Goal: Check status: Check status

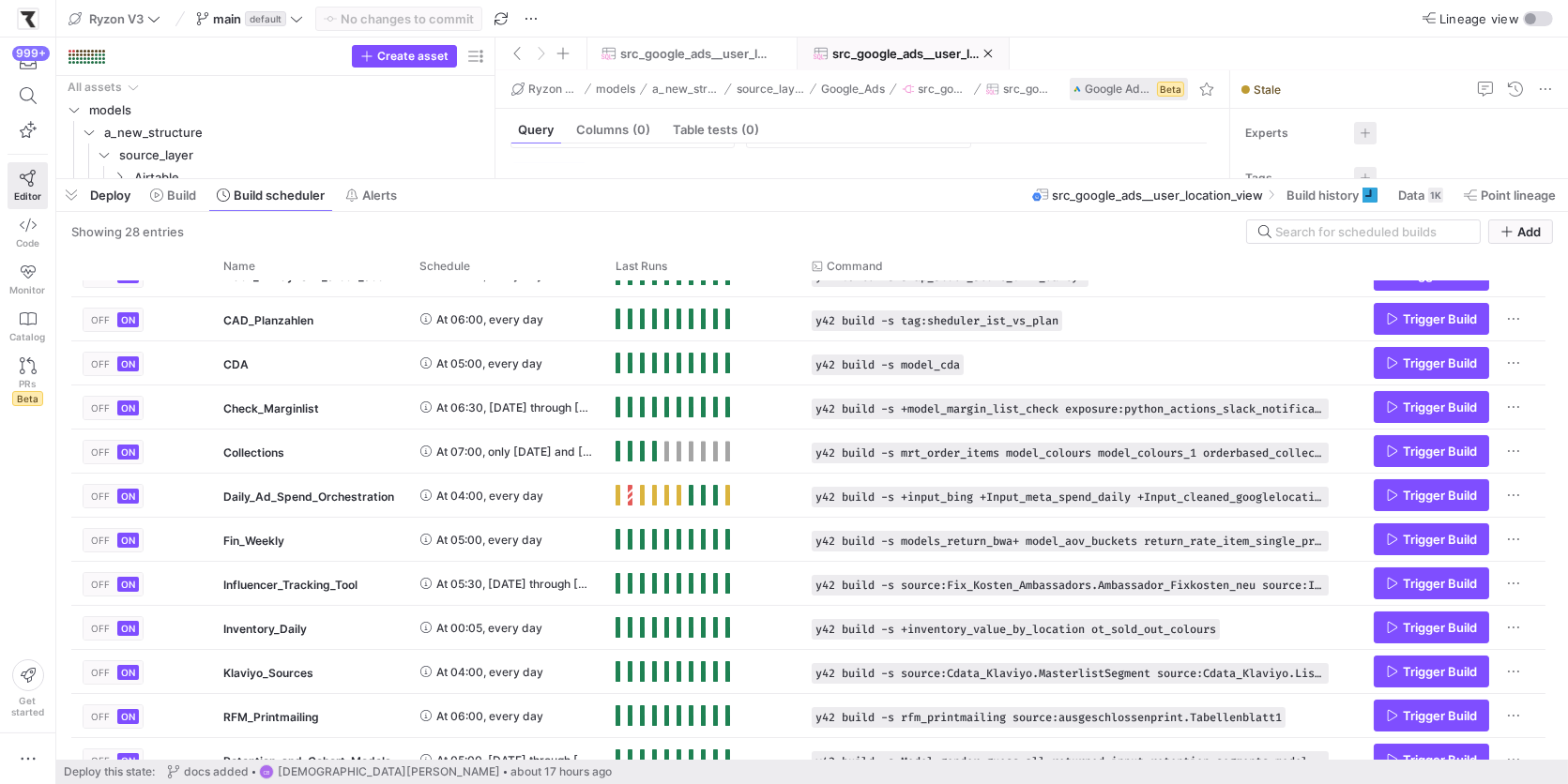
scroll to position [160, 0]
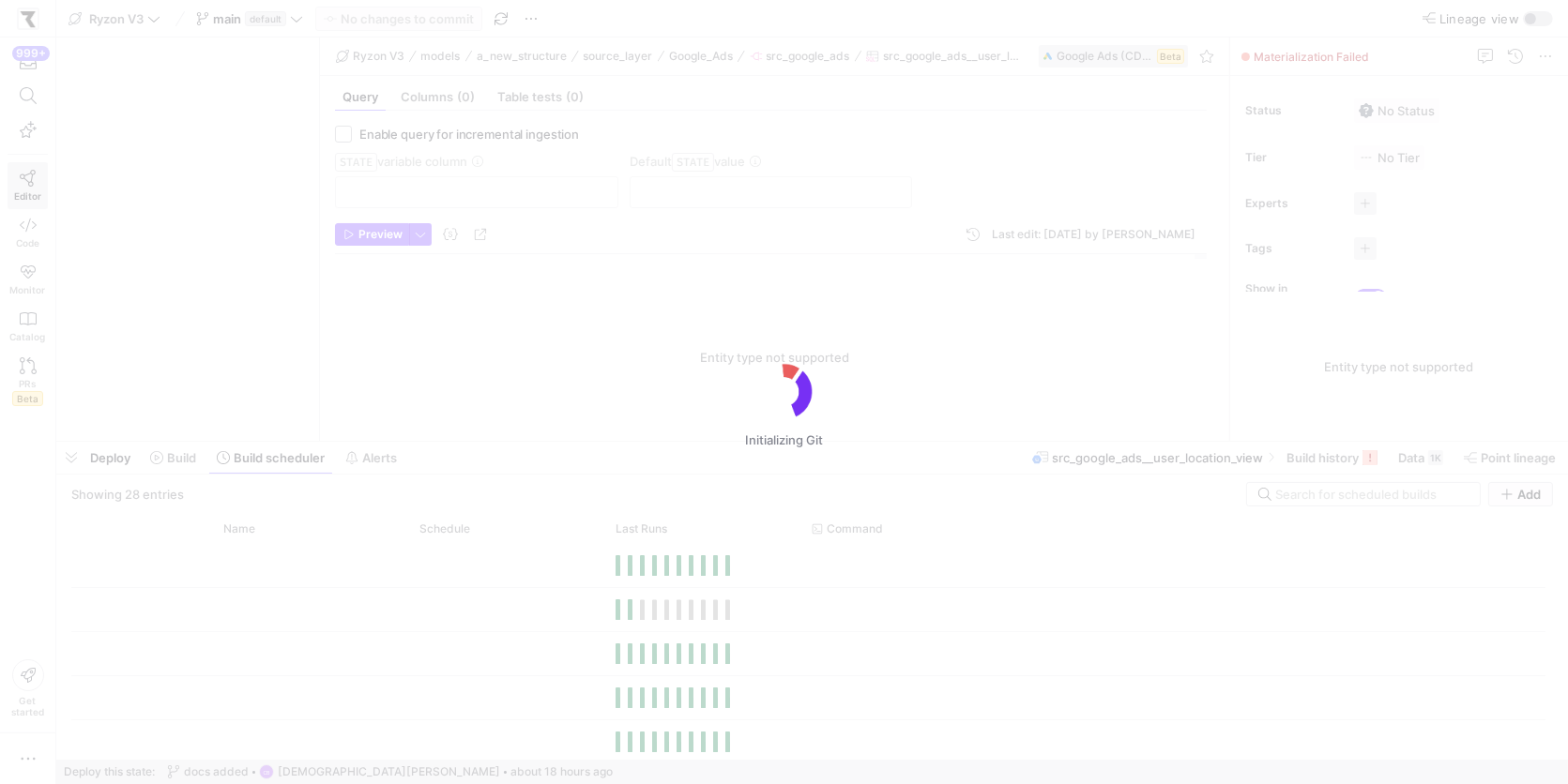
scroll to position [169, 0]
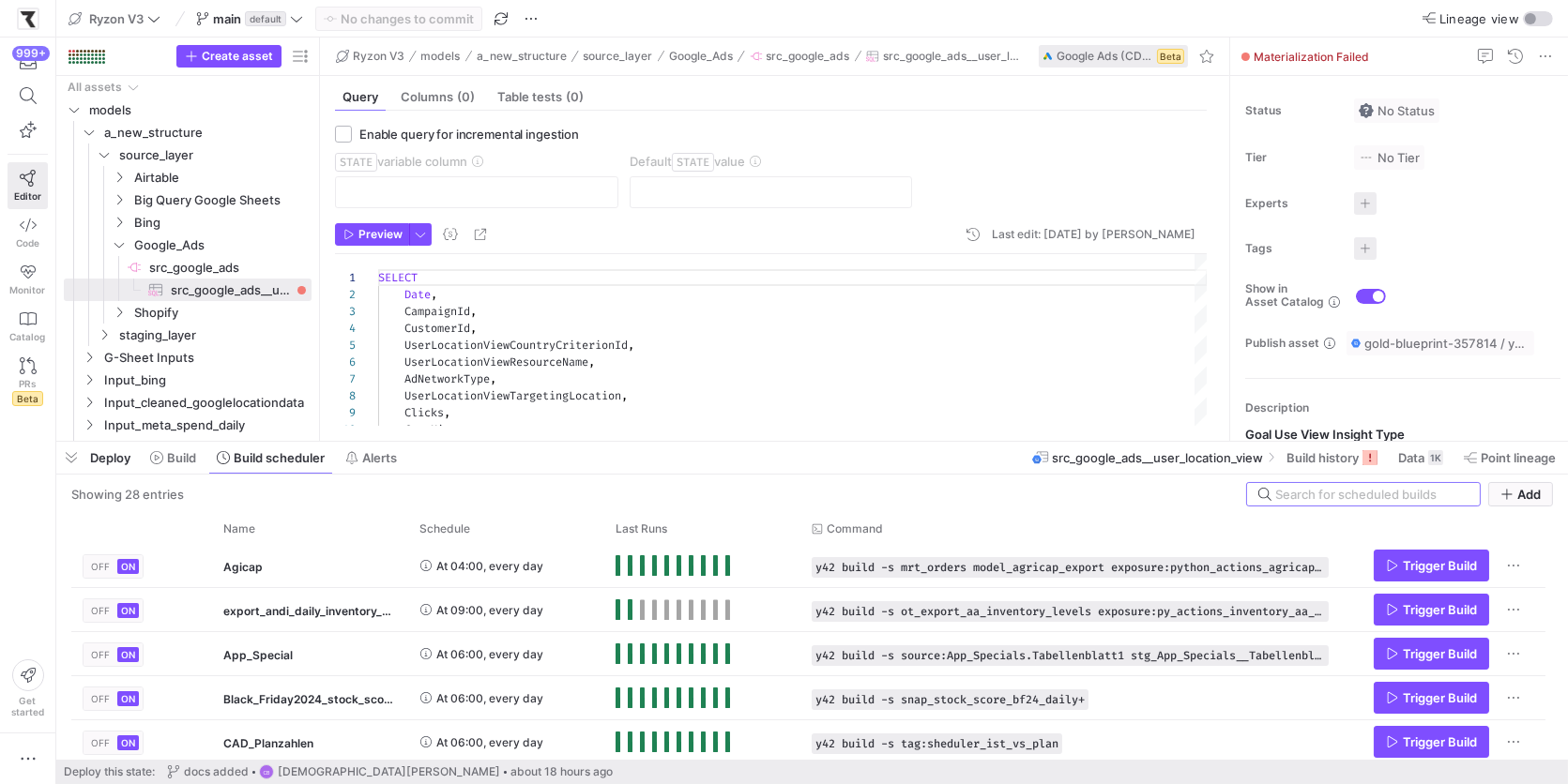
drag, startPoint x: 693, startPoint y: 442, endPoint x: 719, endPoint y: 139, distance: 304.1
click at [719, 438] on div at bounding box center [812, 442] width 1511 height 8
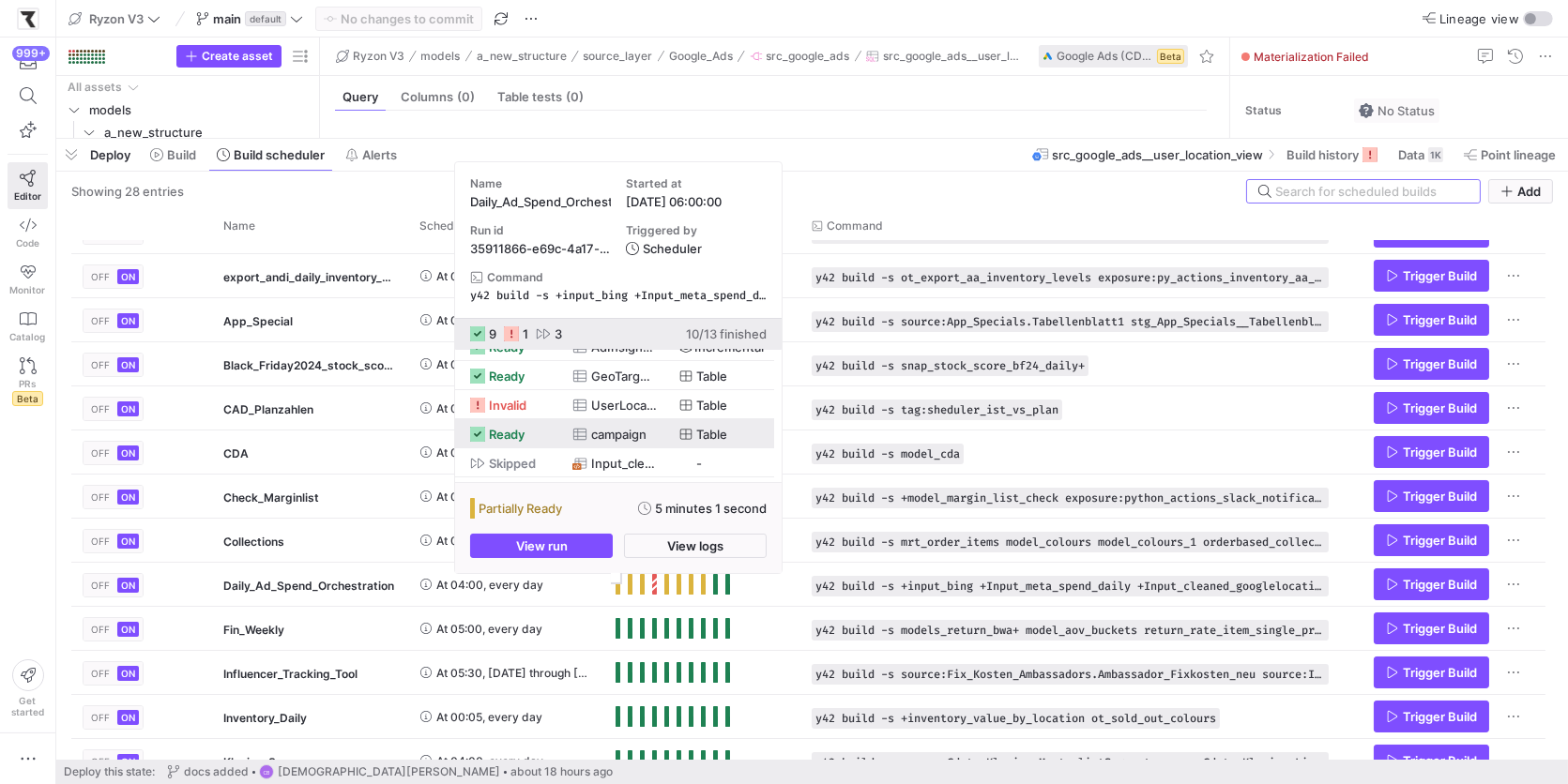
scroll to position [0, 0]
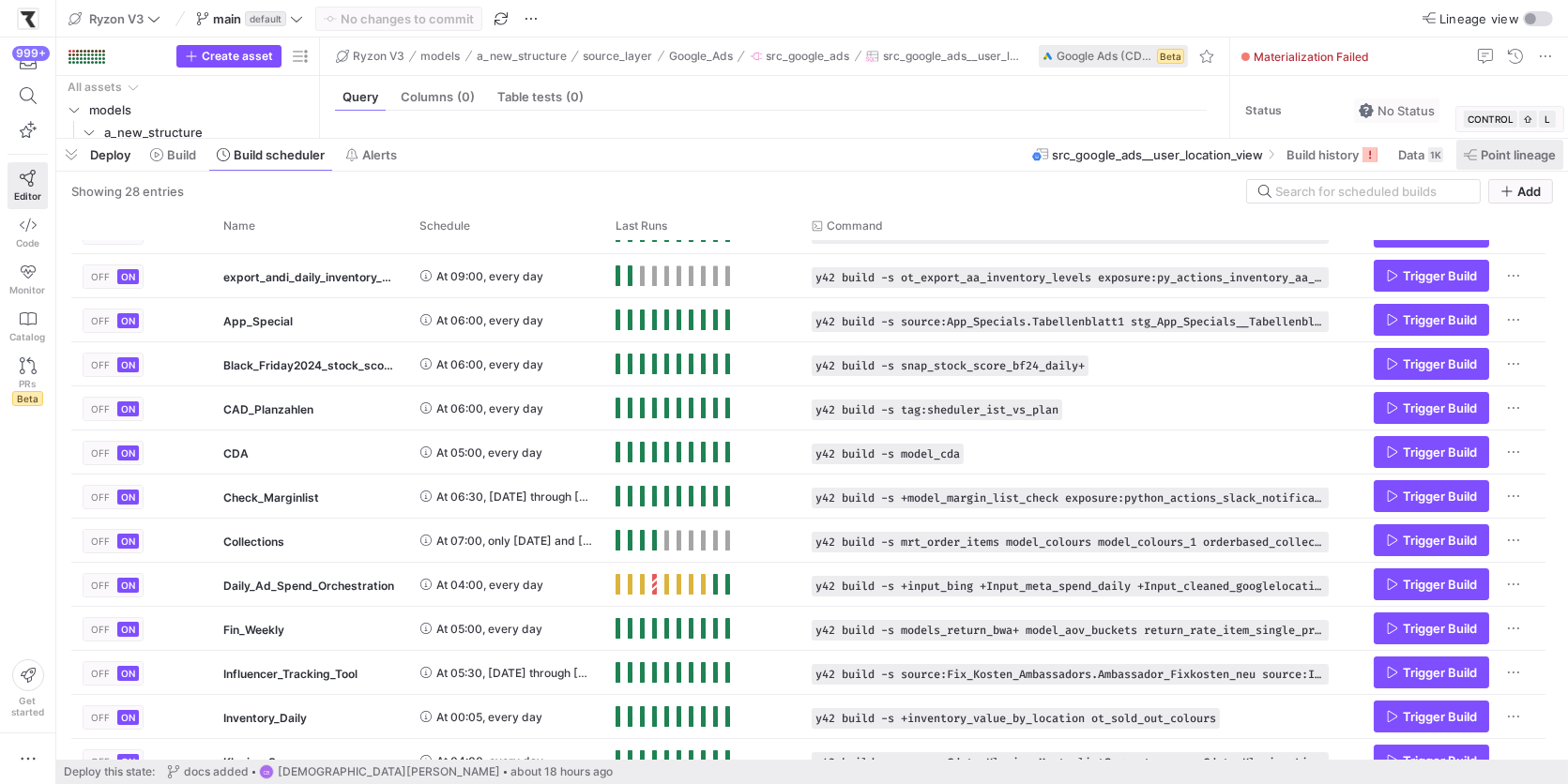
click at [1502, 153] on span "Point lineage" at bounding box center [1518, 155] width 76 height 15
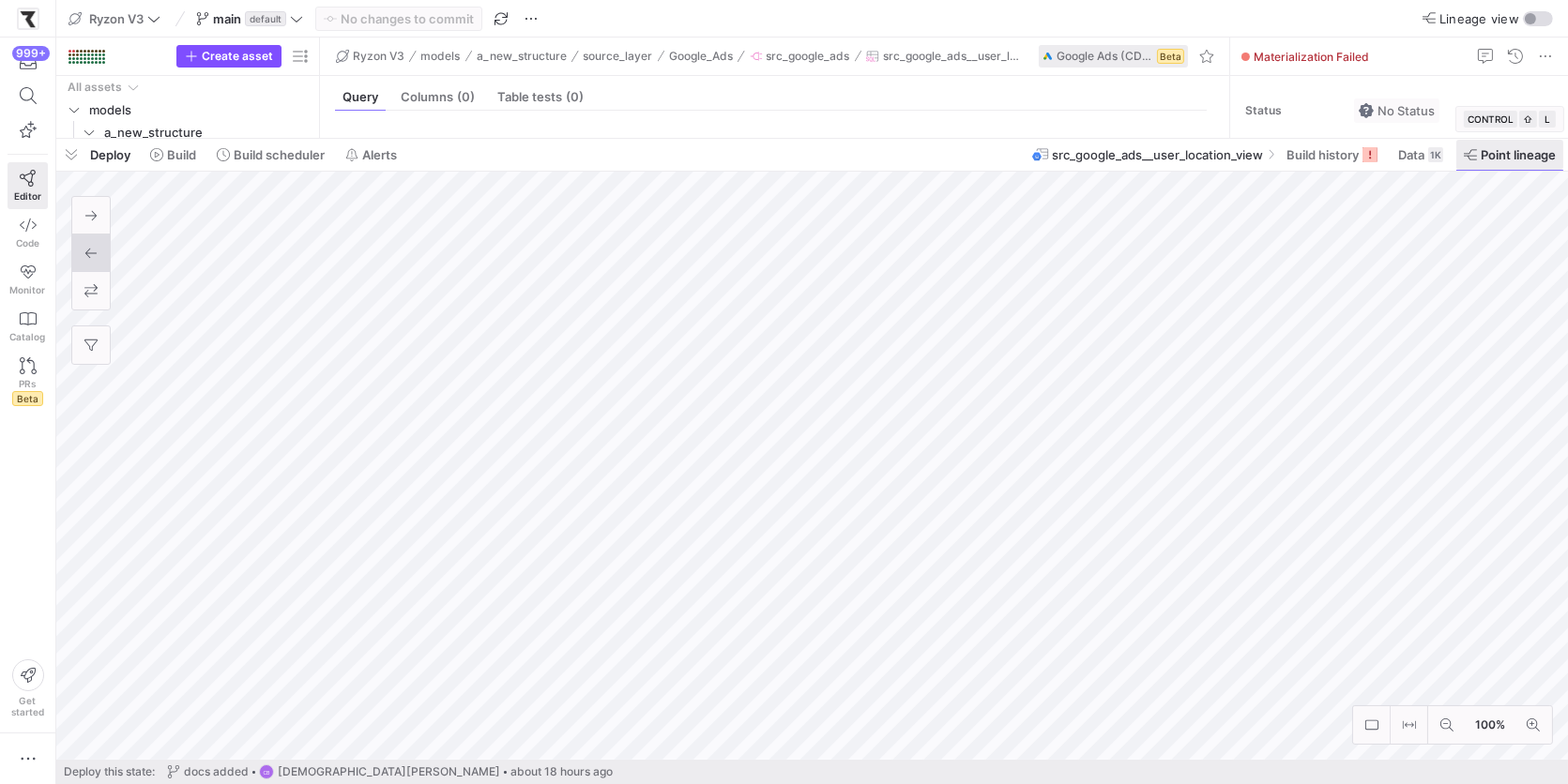
click at [1502, 153] on span "Point lineage" at bounding box center [1518, 155] width 76 height 15
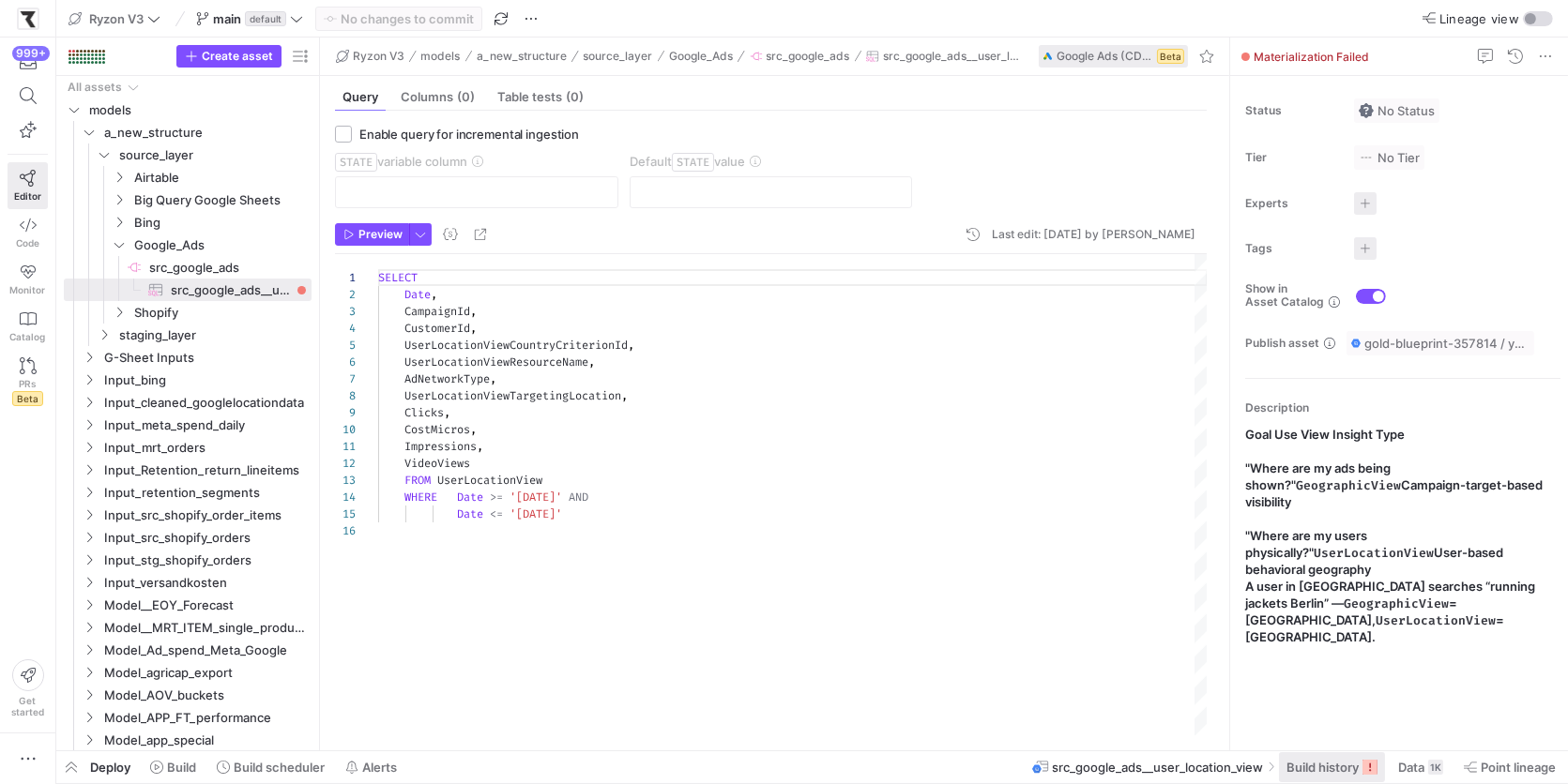
click at [1324, 763] on span "Build history" at bounding box center [1323, 767] width 73 height 15
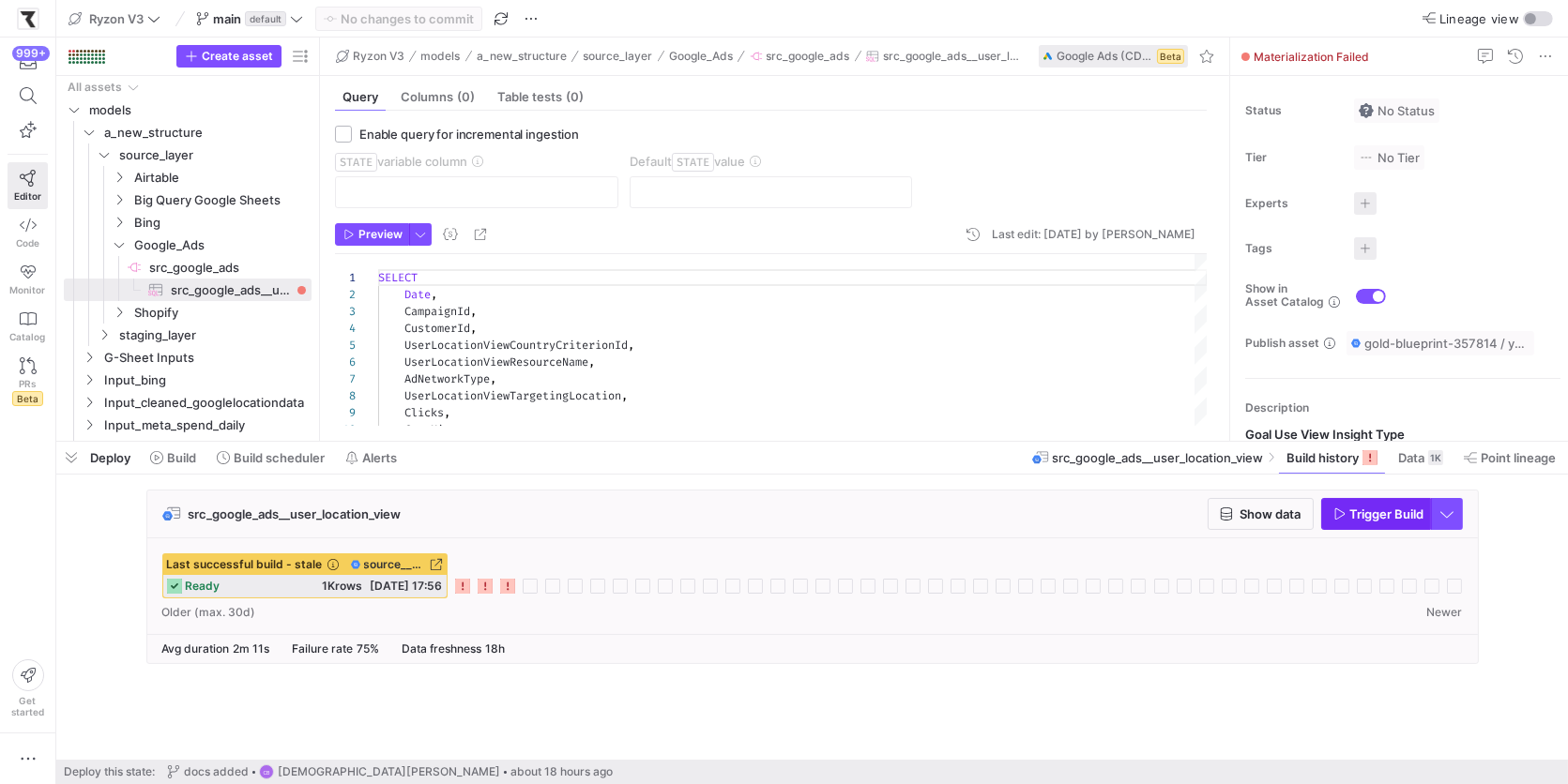
click at [1352, 508] on span "Trigger Build" at bounding box center [1387, 514] width 75 height 15
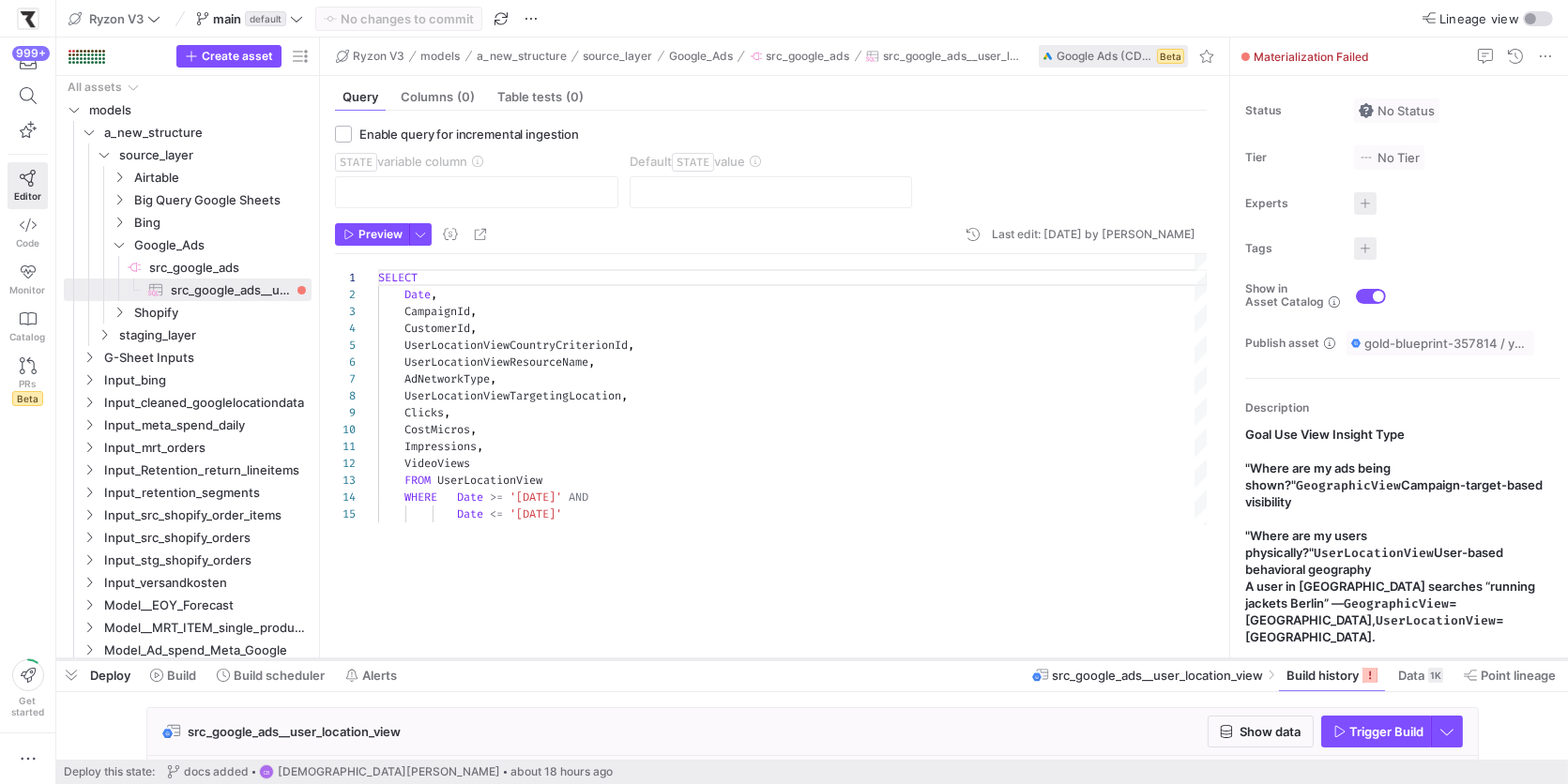
drag, startPoint x: 407, startPoint y: 444, endPoint x: 434, endPoint y: 661, distance: 218.7
click at [434, 661] on div at bounding box center [812, 659] width 1511 height 8
click at [266, 672] on span "Build scheduler" at bounding box center [278, 675] width 91 height 15
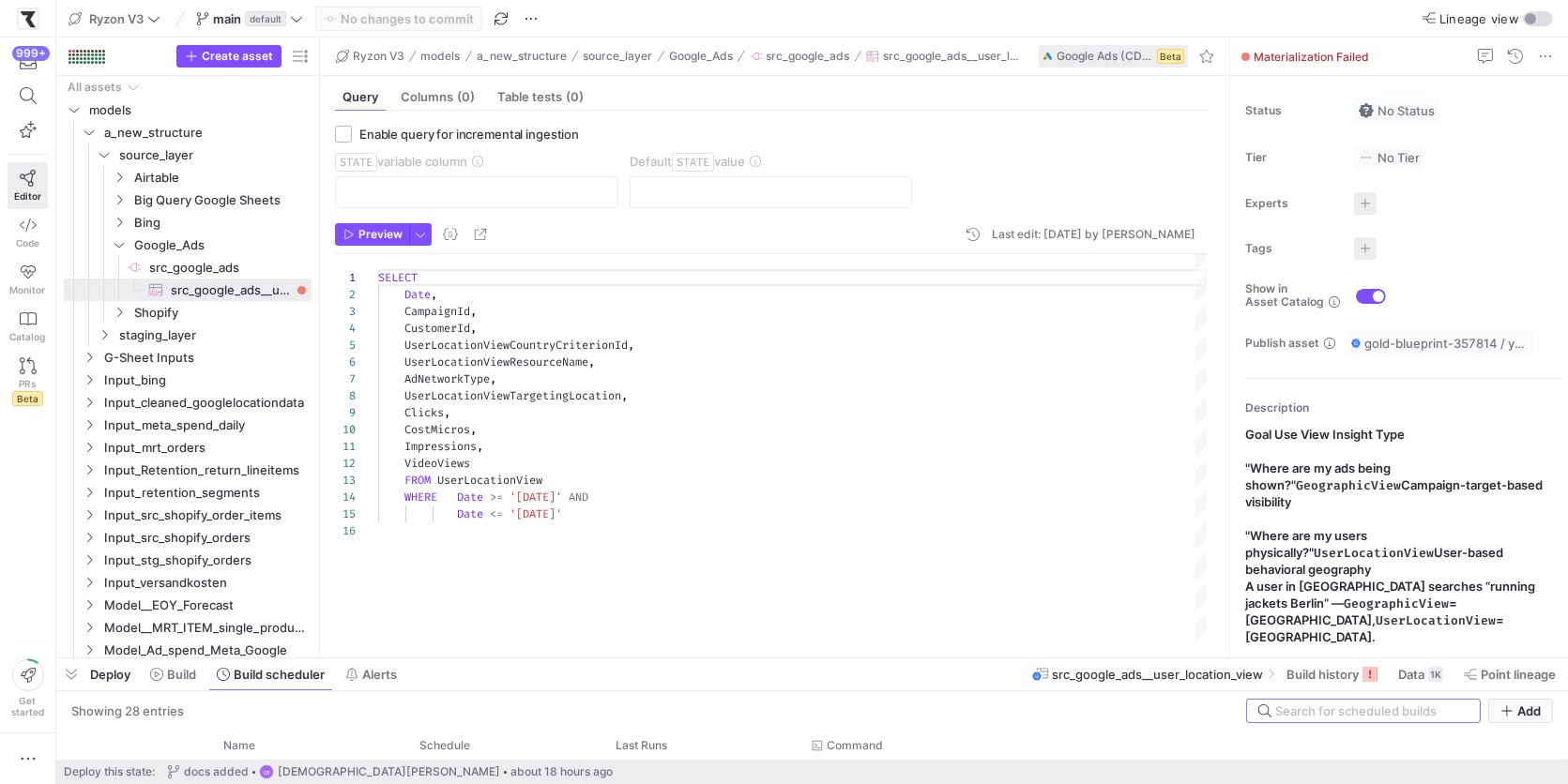
drag, startPoint x: 391, startPoint y: 658, endPoint x: 393, endPoint y: 159, distance: 499.0
click at [393, 655] on div at bounding box center [812, 659] width 1511 height 8
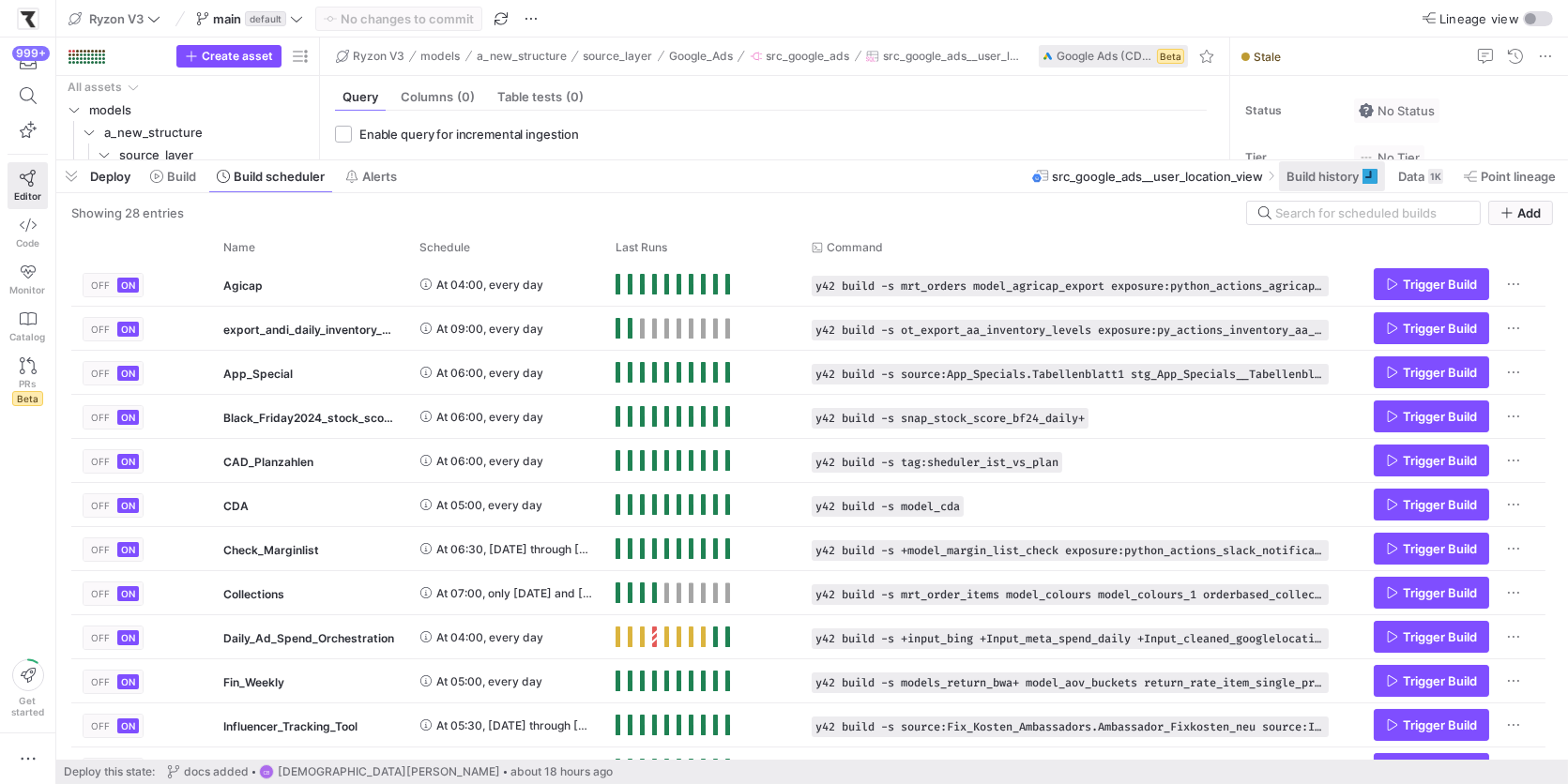
click at [1328, 180] on span "Build history" at bounding box center [1323, 176] width 73 height 15
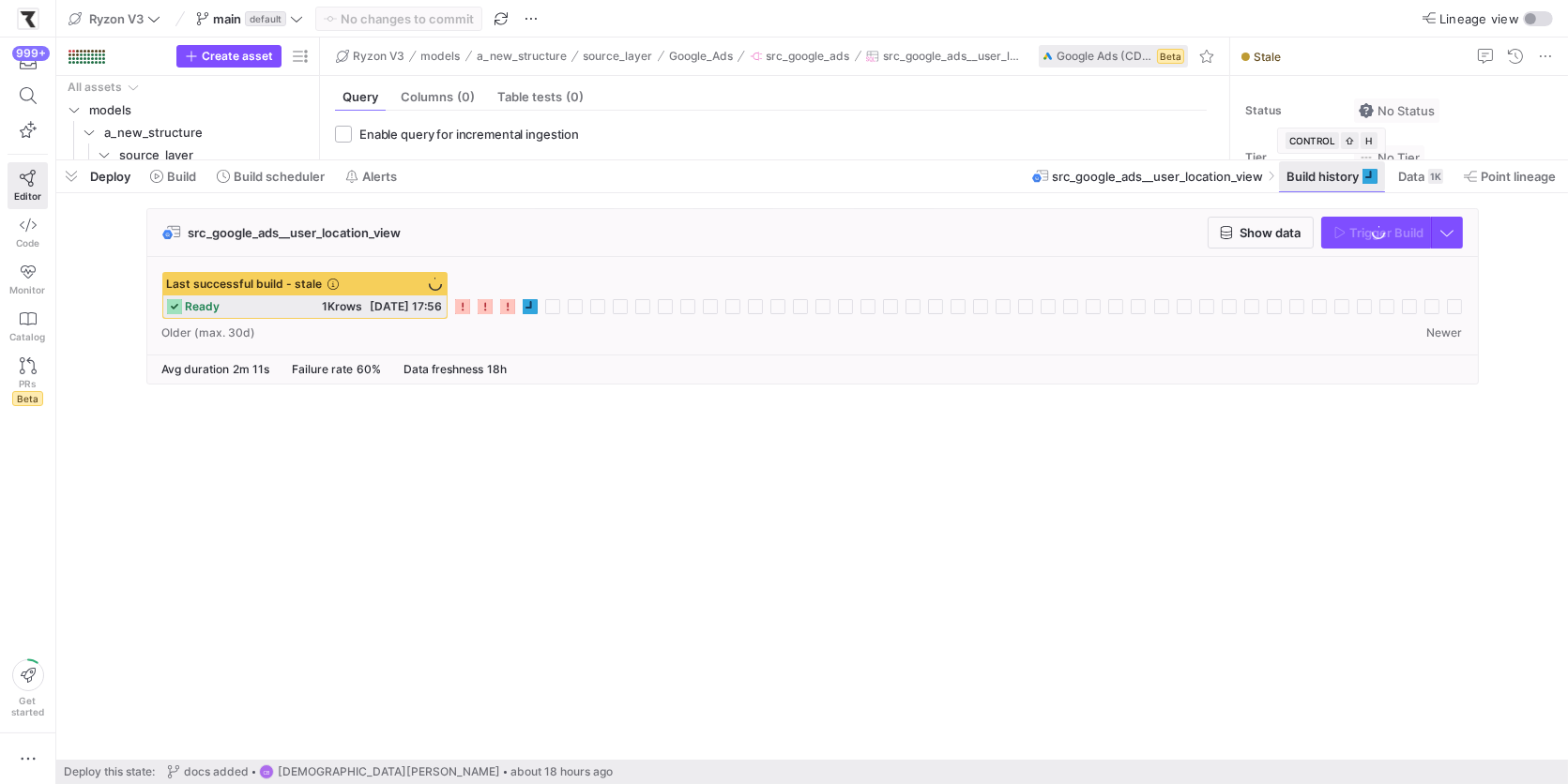
click at [1328, 180] on span "Build history" at bounding box center [1323, 176] width 73 height 15
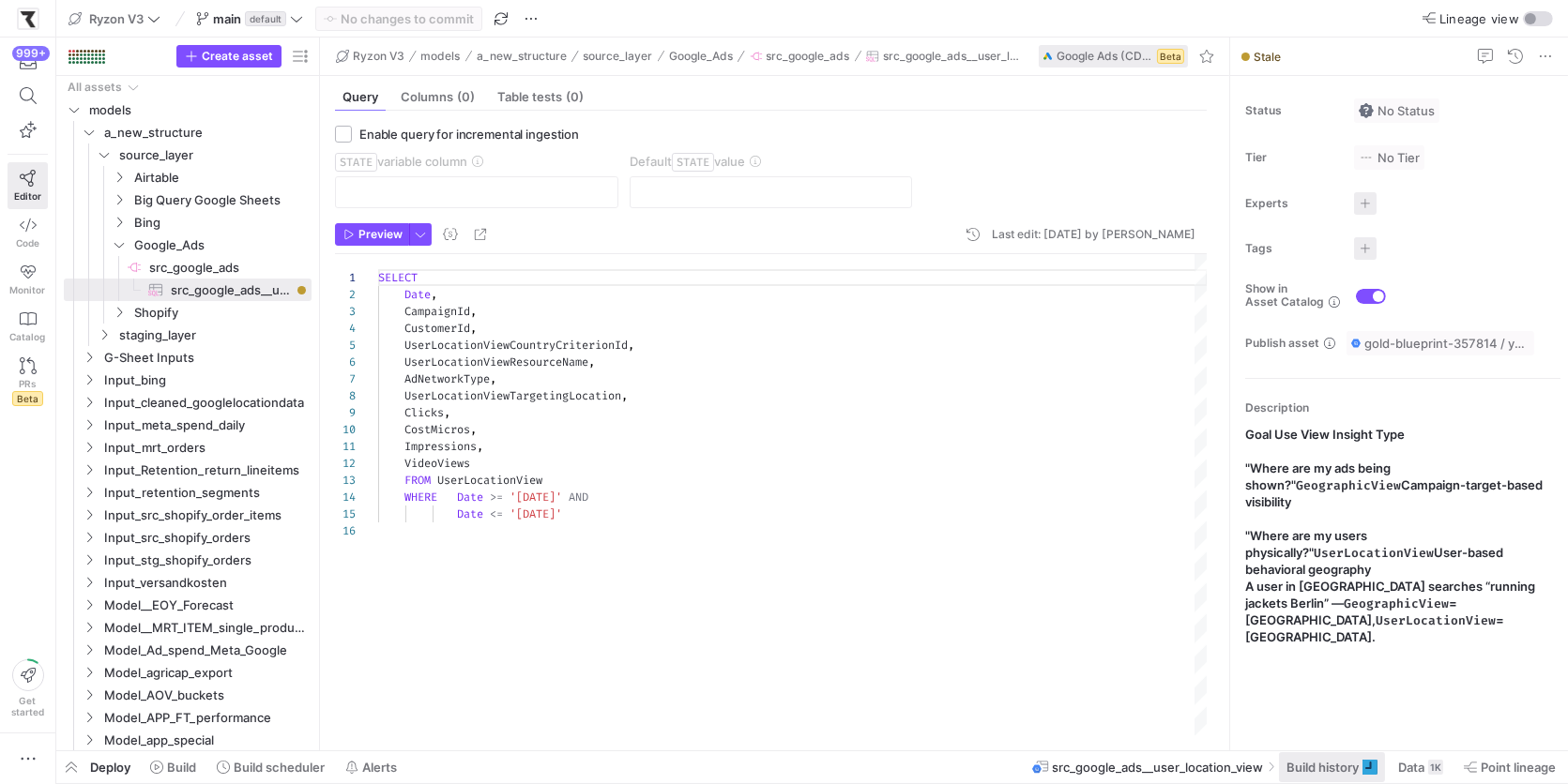
click at [1334, 769] on span "Build history" at bounding box center [1323, 767] width 73 height 15
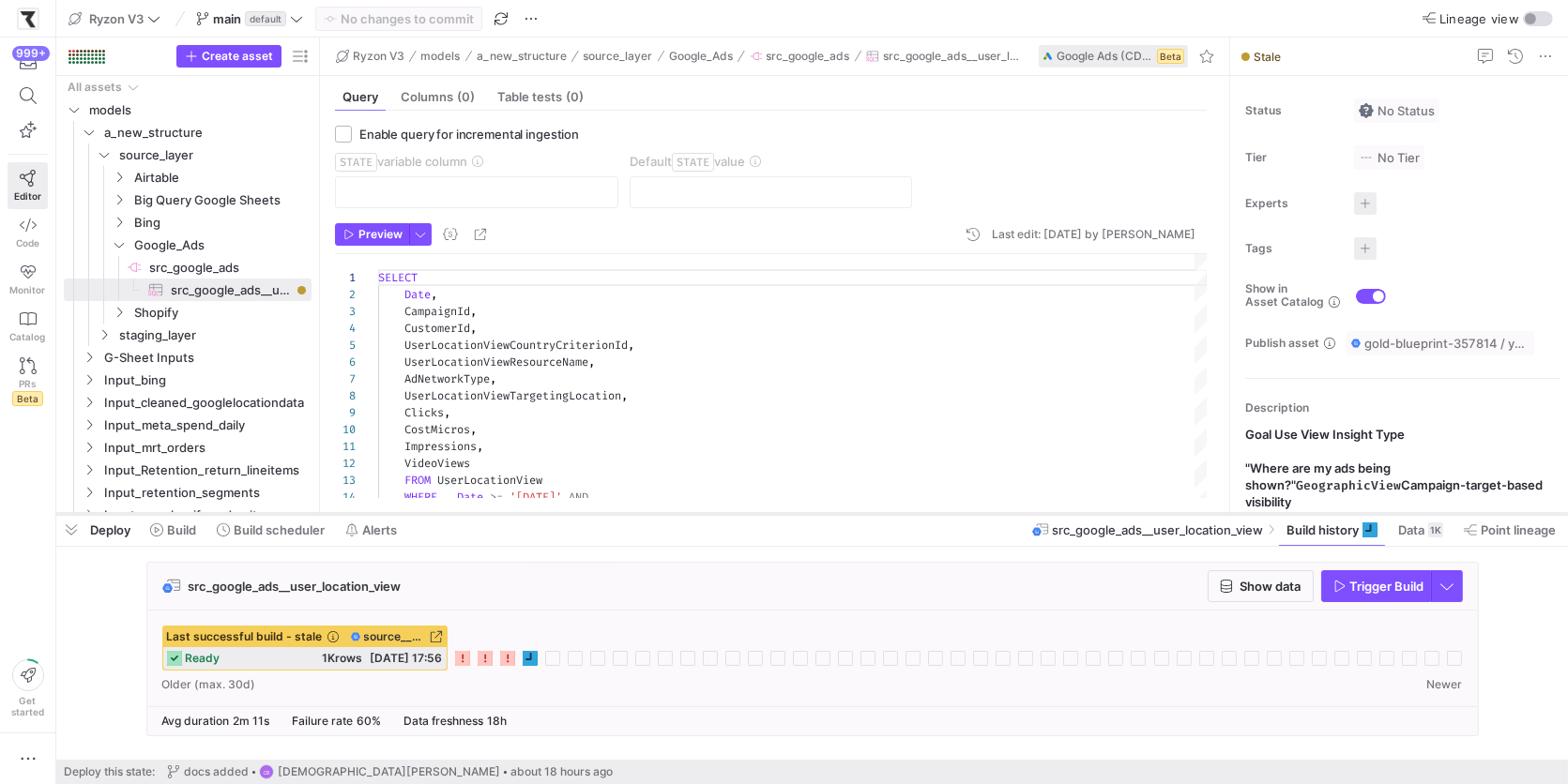
drag, startPoint x: 433, startPoint y: 440, endPoint x: 448, endPoint y: 514, distance: 75.5
click at [448, 514] on div at bounding box center [812, 514] width 1511 height 8
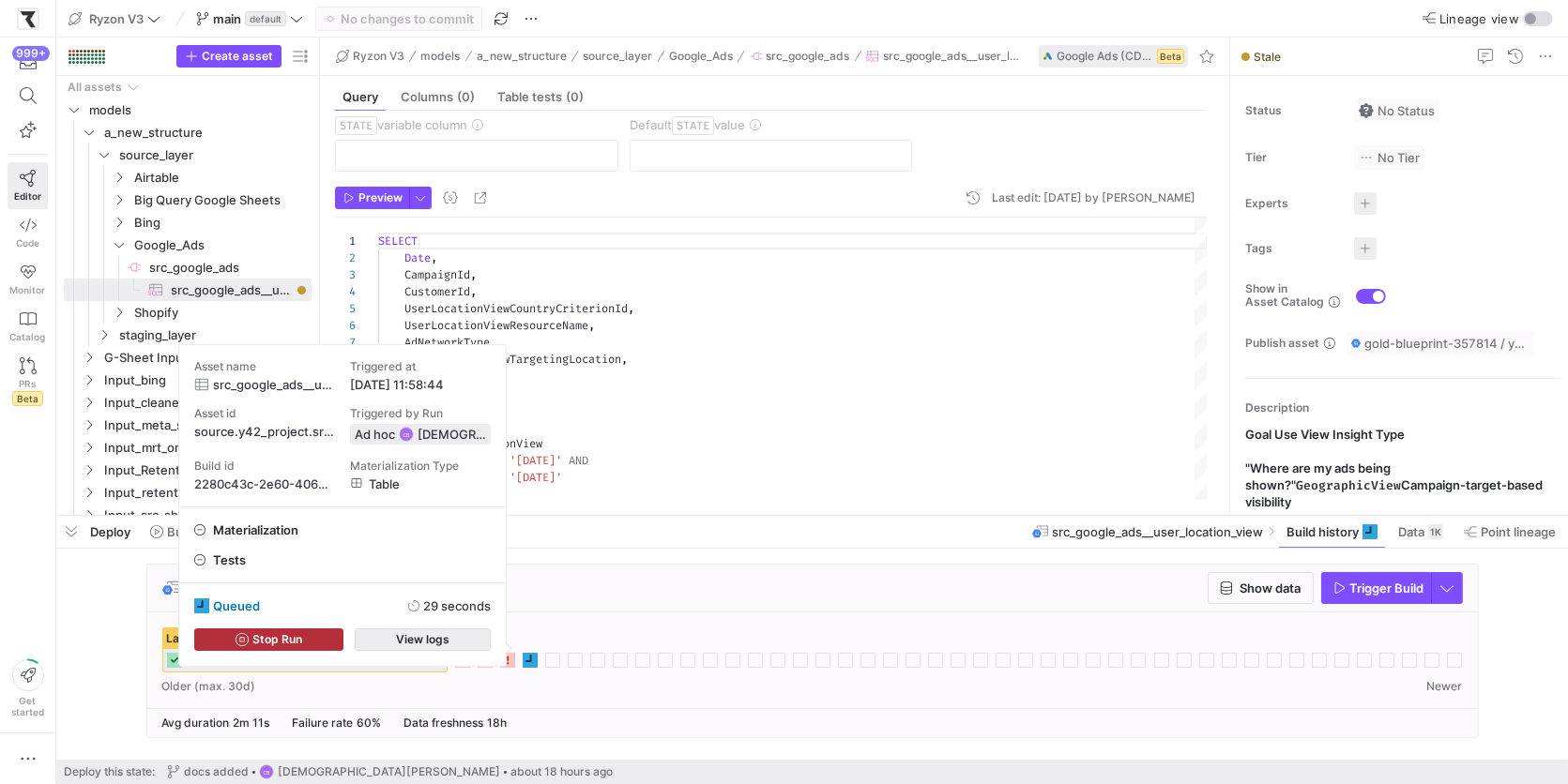
click at [467, 650] on span "button" at bounding box center [423, 640] width 134 height 21
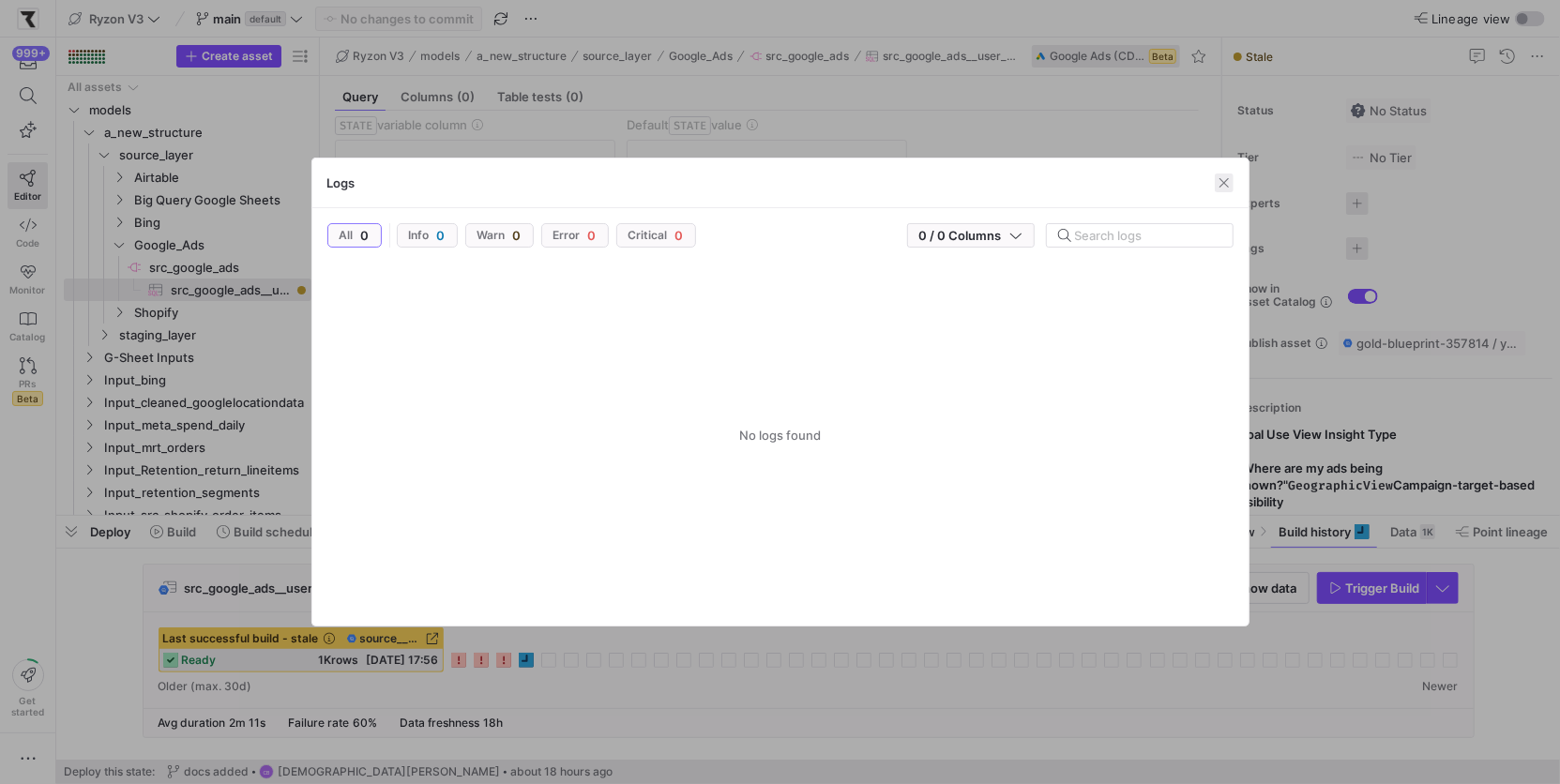
click at [1219, 188] on span "button" at bounding box center [1224, 183] width 19 height 19
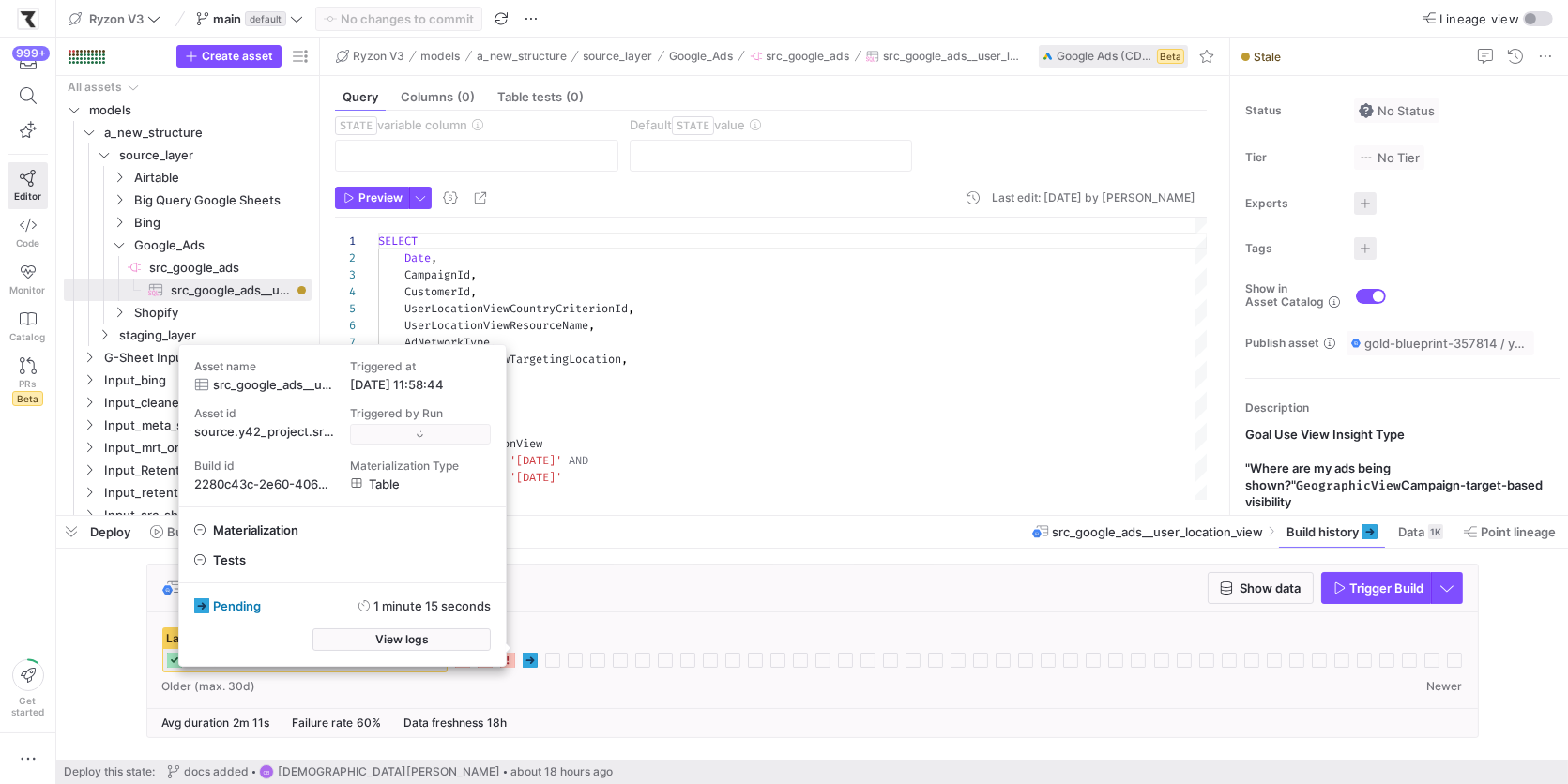
click at [447, 627] on div "pending 1 minute 15 seconds View logs" at bounding box center [343, 624] width 327 height 82
click at [447, 635] on span "View logs" at bounding box center [422, 640] width 54 height 13
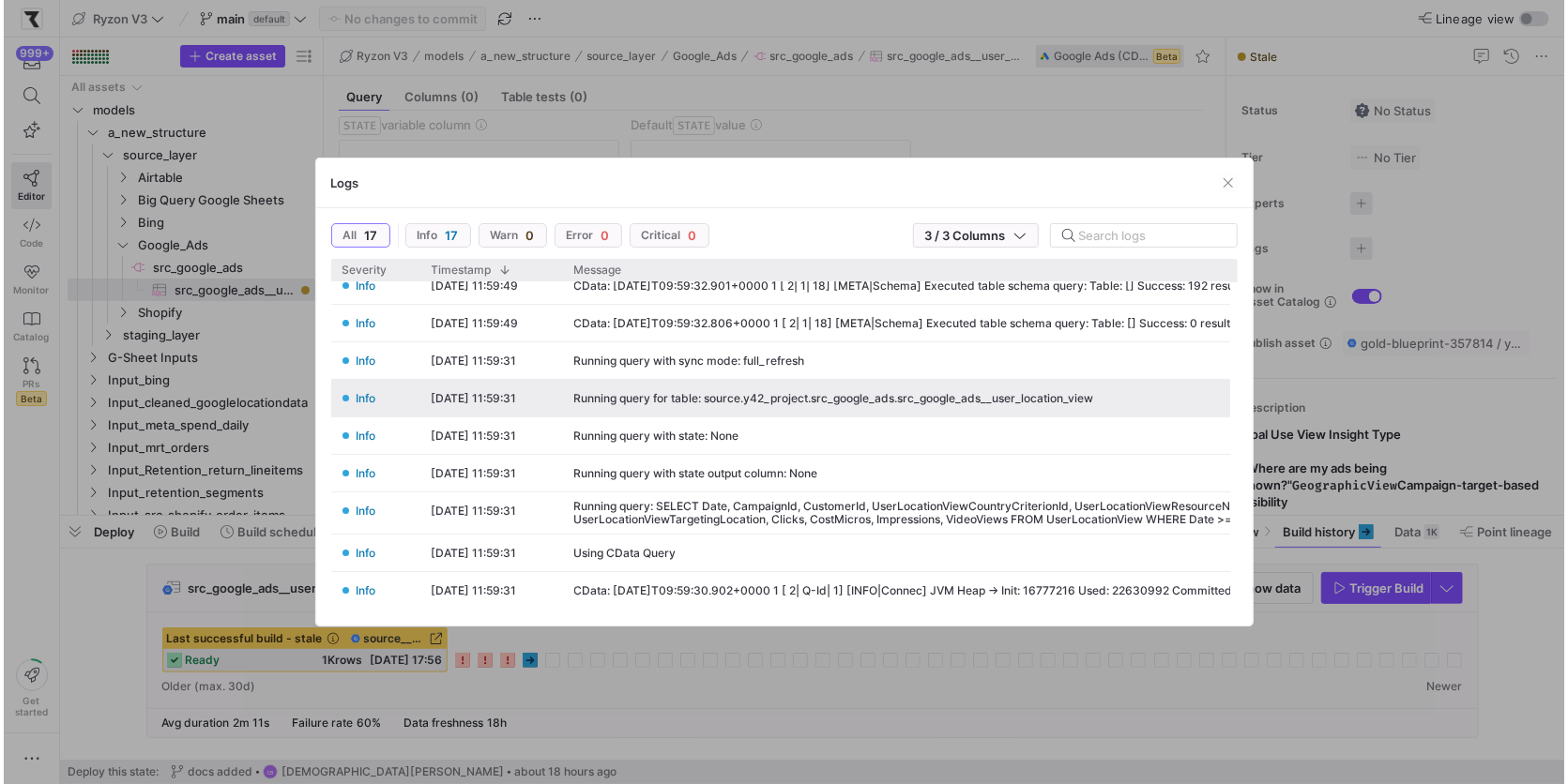
scroll to position [0, 0]
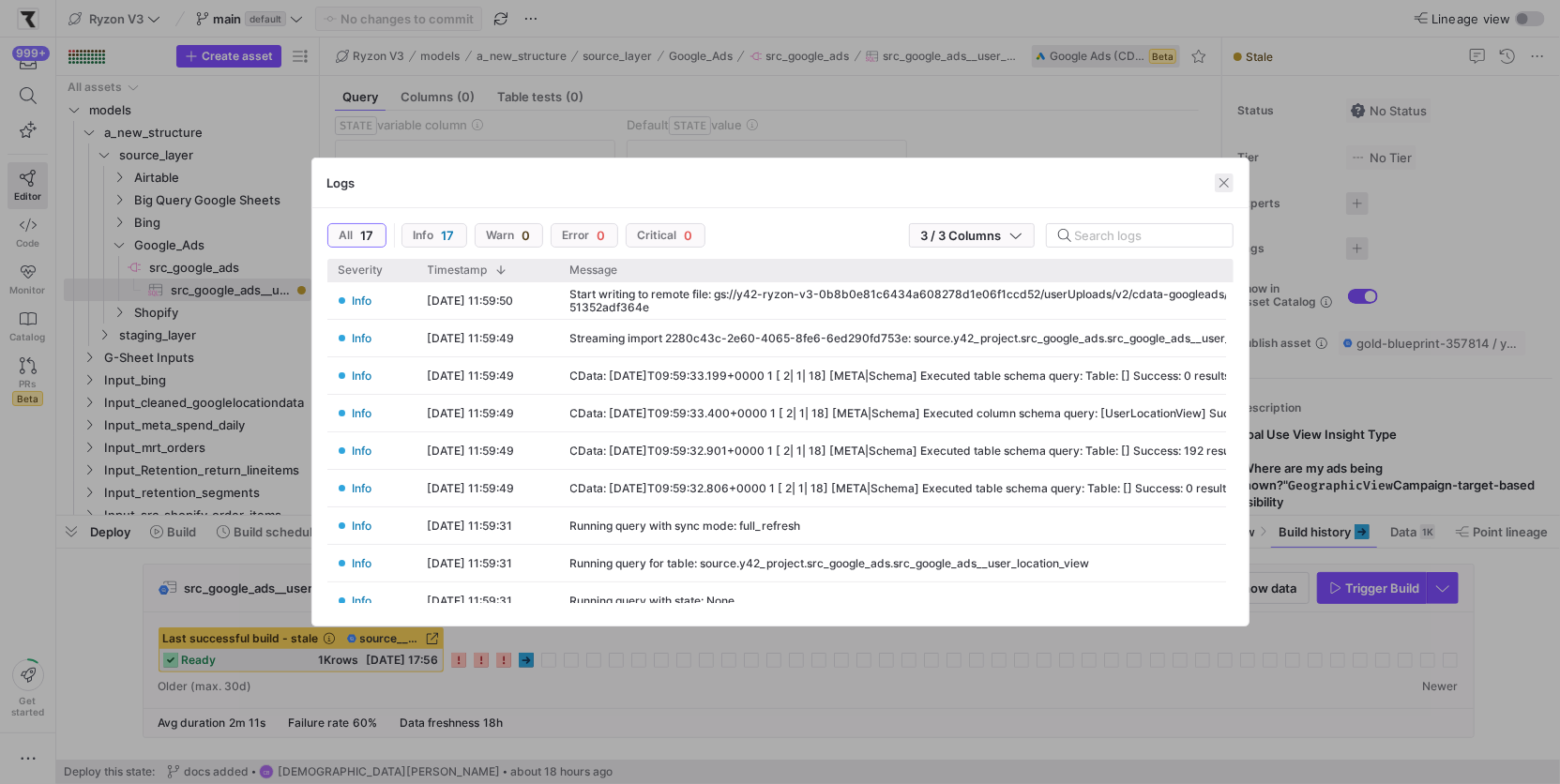
click at [1223, 183] on span "button" at bounding box center [1224, 183] width 19 height 19
